Goal: Task Accomplishment & Management: Manage account settings

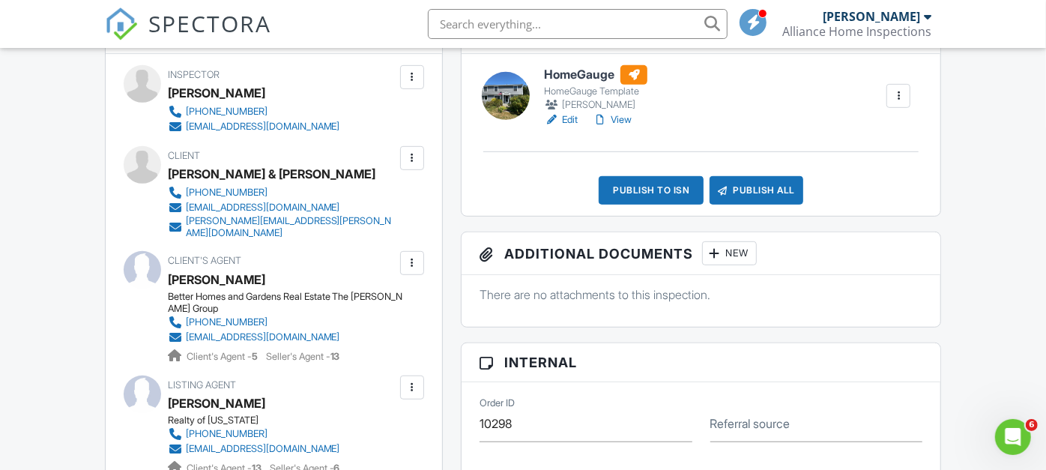
drag, startPoint x: 310, startPoint y: 255, endPoint x: 150, endPoint y: 235, distance: 161.6
drag, startPoint x: 150, startPoint y: 235, endPoint x: 142, endPoint y: 250, distance: 16.8
click at [142, 239] on div "Client Eric & Mindy Roys (608) 949-2620 mindyroys@gmail.com eric.roys@gmail.com" at bounding box center [274, 192] width 300 height 93
drag, startPoint x: 316, startPoint y: 257, endPoint x: 148, endPoint y: 241, distance: 168.5
drag, startPoint x: 148, startPoint y: 241, endPoint x: 329, endPoint y: 264, distance: 182.0
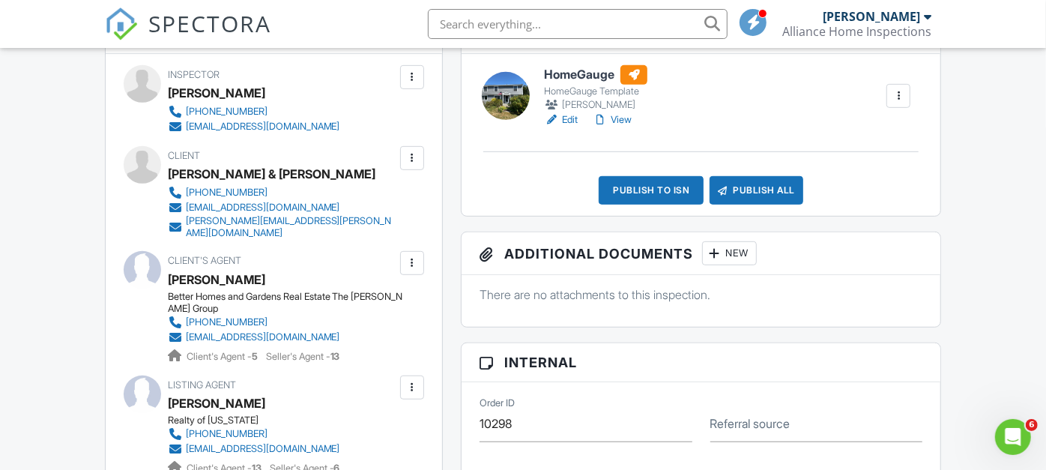
click at [329, 264] on div "Inspector John Gallagher 207-745-6924 framedby5@gmail.com Make Invisible Mark A…" at bounding box center [274, 296] width 336 height 485
drag, startPoint x: 329, startPoint y: 264, endPoint x: 169, endPoint y: 199, distance: 173.1
drag, startPoint x: 169, startPoint y: 199, endPoint x: 143, endPoint y: 255, distance: 61.7
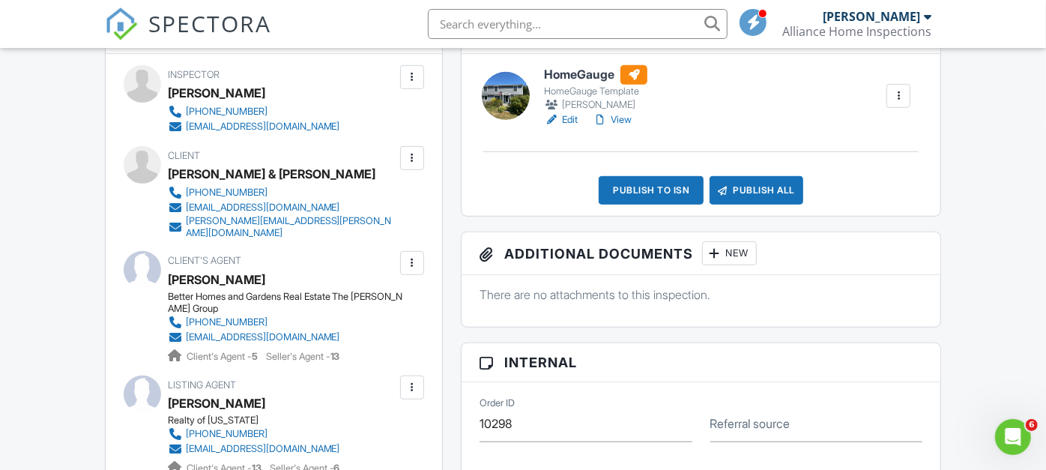
click at [143, 239] on div "Client Eric & Mindy Roys (608) 949-2620 mindyroys@gmail.com eric.roys@gmail.com" at bounding box center [274, 192] width 300 height 93
click at [177, 310] on div "Better Homes and Gardens Real Estate The Masiello Group" at bounding box center [288, 303] width 240 height 24
click at [179, 312] on div "Better Homes and Gardens Real Estate The Masiello Group" at bounding box center [288, 303] width 240 height 24
click at [180, 288] on div "Karen Eldridge" at bounding box center [216, 279] width 97 height 22
click at [185, 266] on span "Client's Agent" at bounding box center [204, 260] width 73 height 11
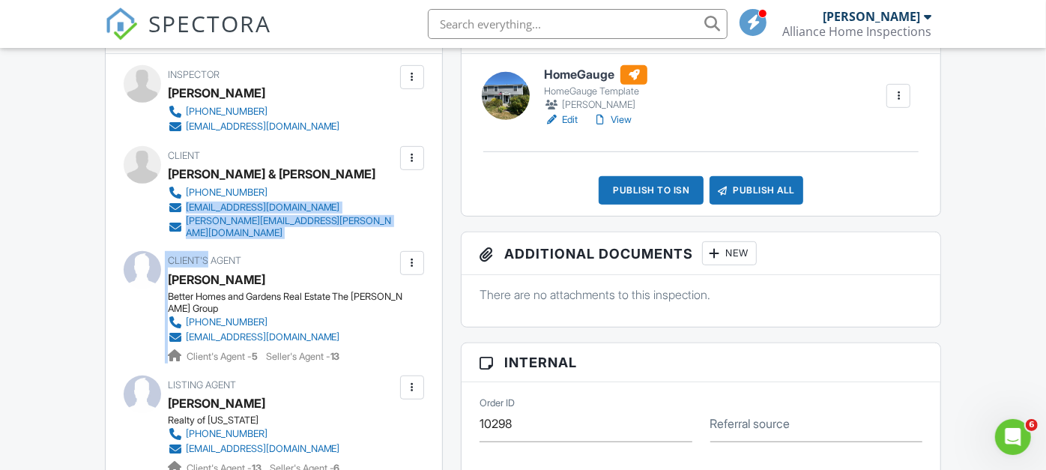
copy div "mindyroys@gmail.com eric.roys@gmail.com Edit Resend Confirmation Email Resend C…"
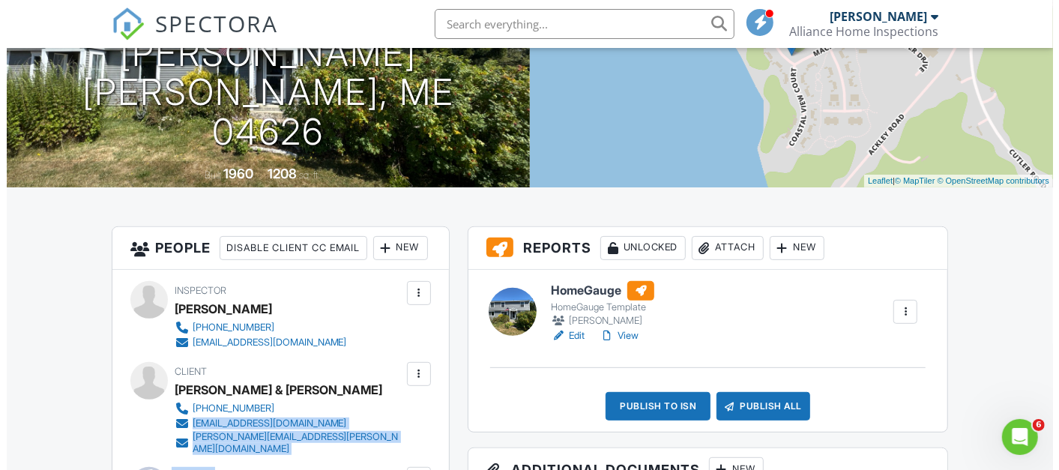
scroll to position [236, 0]
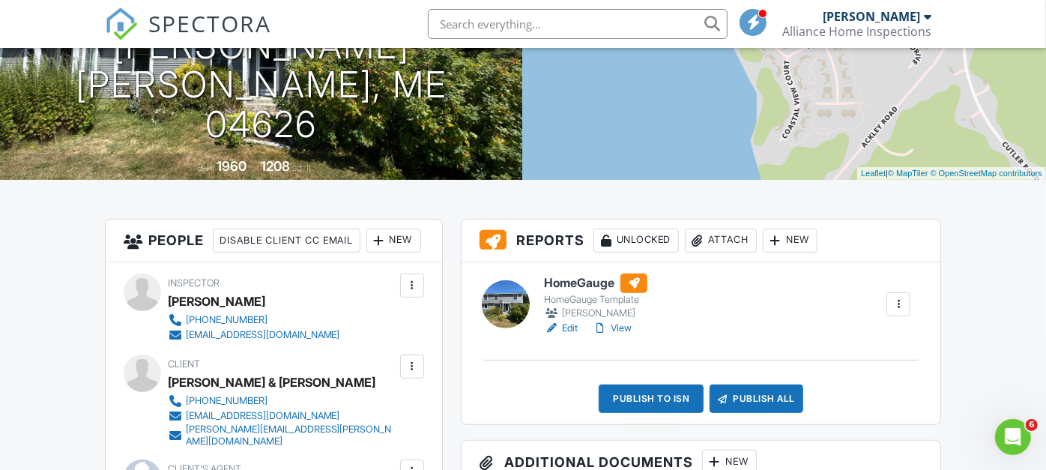
click at [670, 403] on div "Publish to ISN" at bounding box center [651, 398] width 105 height 28
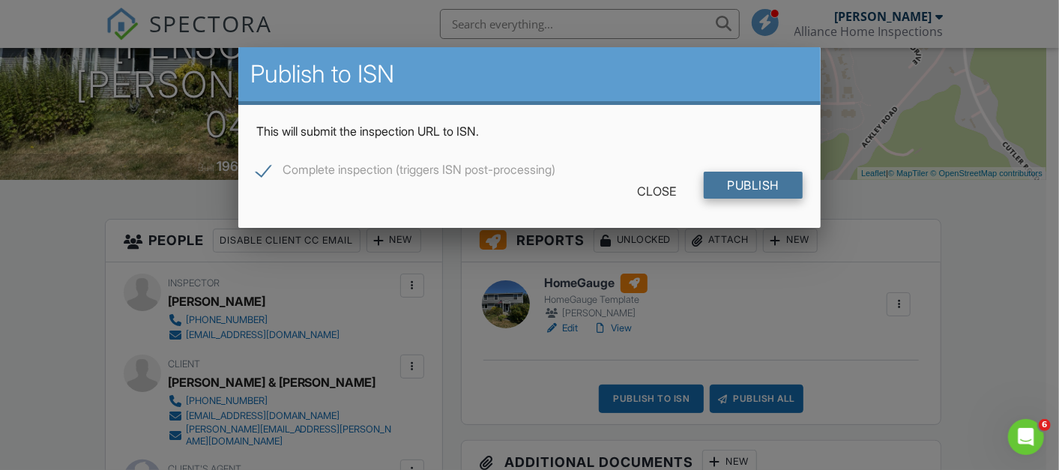
click at [770, 184] on input "Publish" at bounding box center [753, 185] width 100 height 27
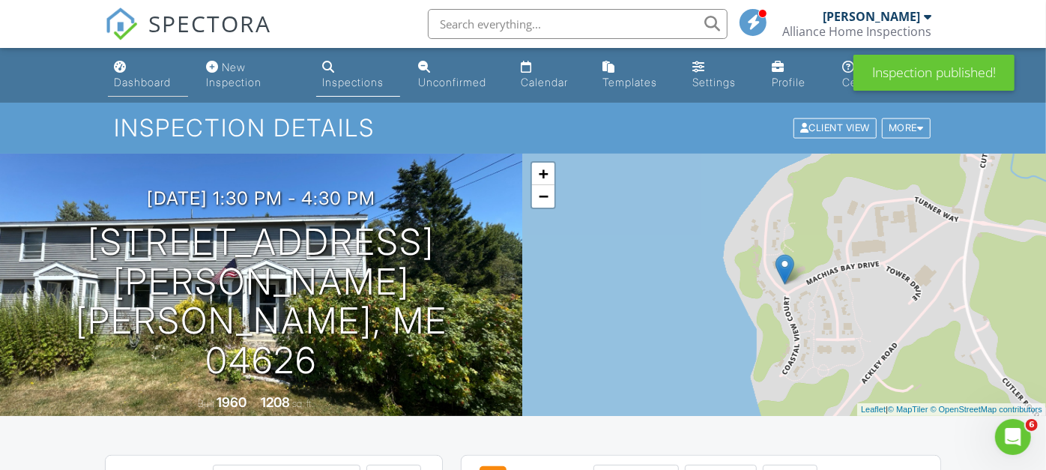
click at [143, 65] on link "Dashboard" at bounding box center [148, 75] width 80 height 43
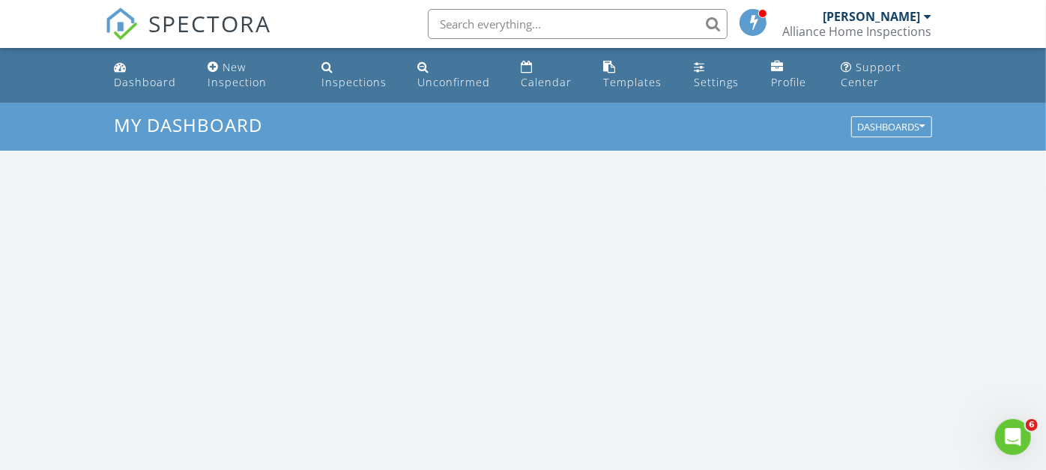
scroll to position [1389, 1072]
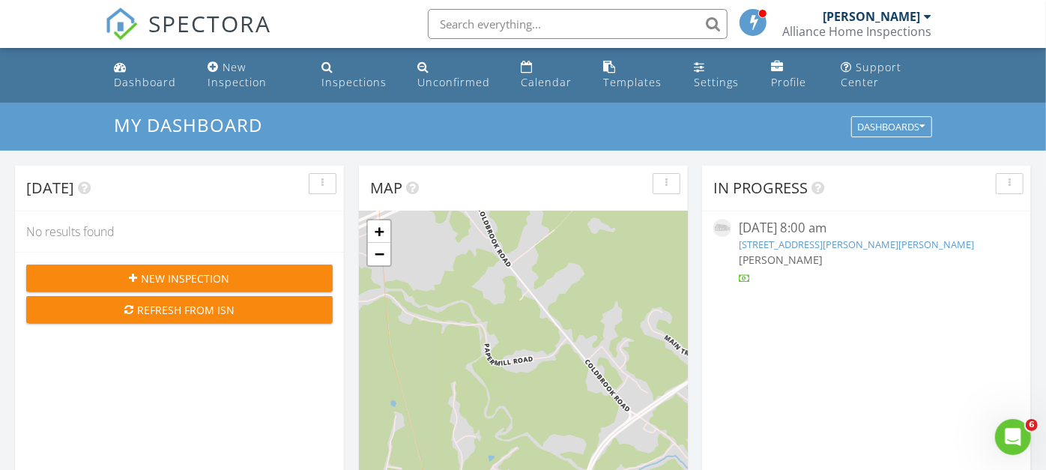
click at [833, 251] on div "167 Golding Rd, Perry, ME 04667" at bounding box center [866, 244] width 255 height 14
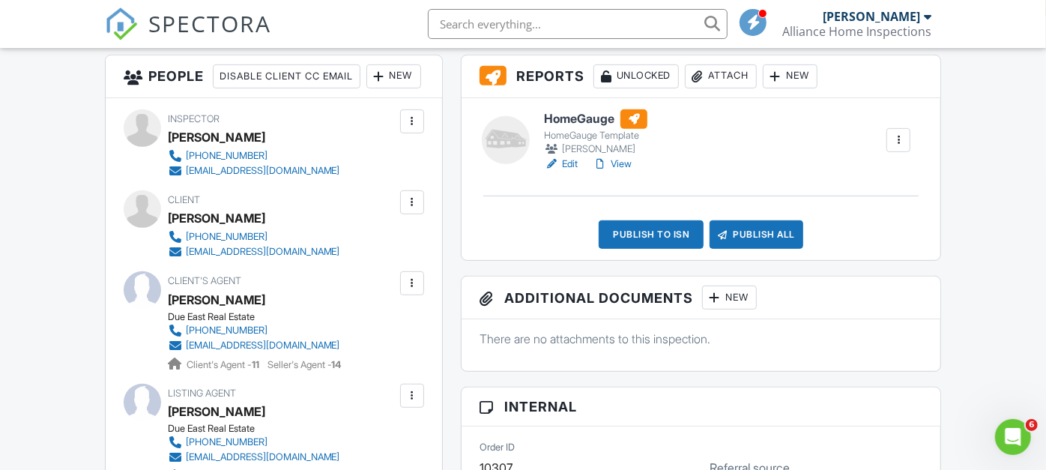
click at [572, 165] on link "Edit" at bounding box center [561, 164] width 34 height 15
